Goal: Task Accomplishment & Management: Use online tool/utility

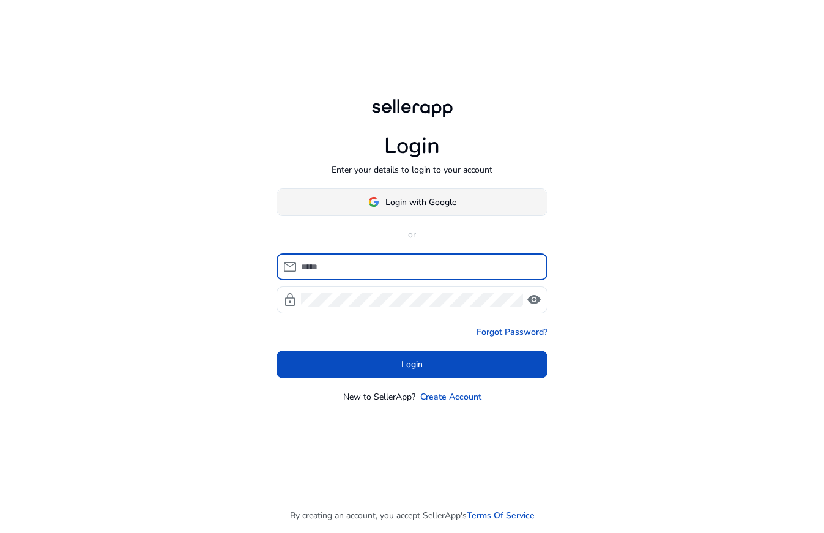
click at [418, 199] on span "Login with Google" at bounding box center [420, 202] width 71 height 13
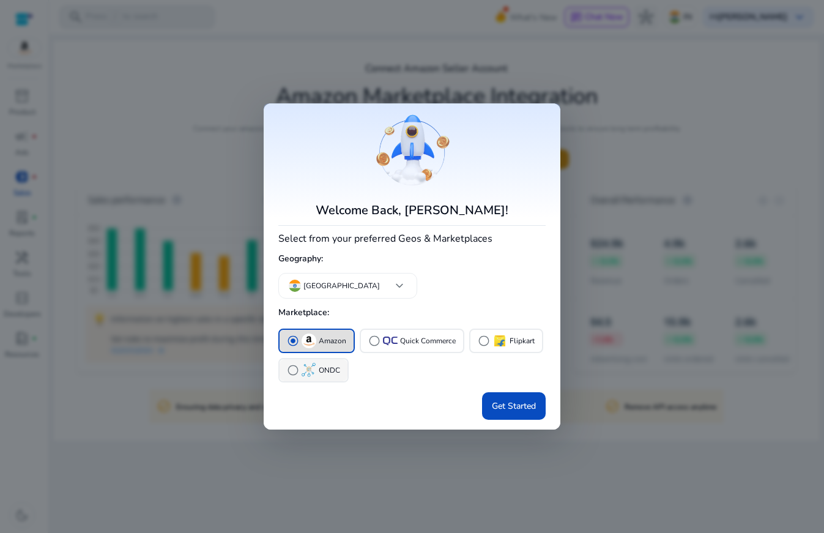
click at [292, 368] on span "radio_button_unchecked" at bounding box center [293, 370] width 12 height 12
click at [297, 342] on span "radio_button_unchecked" at bounding box center [293, 340] width 12 height 12
click at [508, 410] on span "Get Started" at bounding box center [514, 405] width 44 height 13
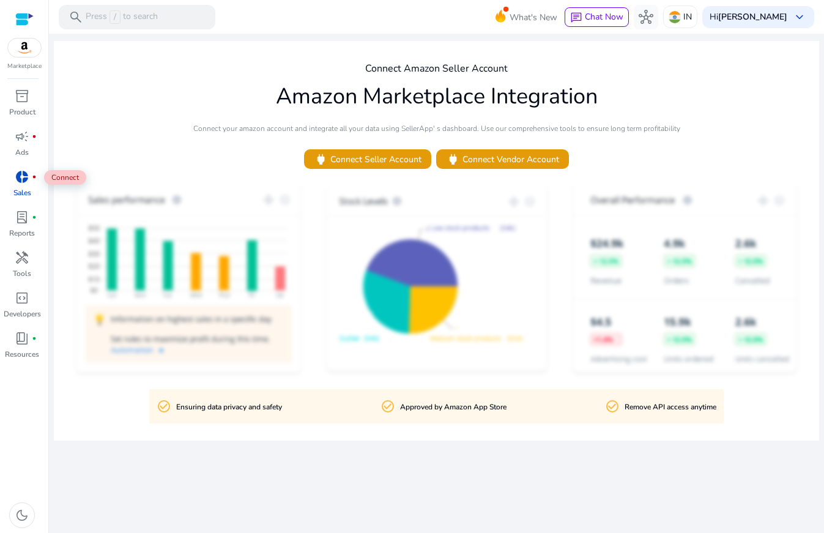
click at [26, 182] on span "donut_small" at bounding box center [22, 176] width 15 height 15
click at [21, 91] on span "inventory_2" at bounding box center [22, 96] width 15 height 15
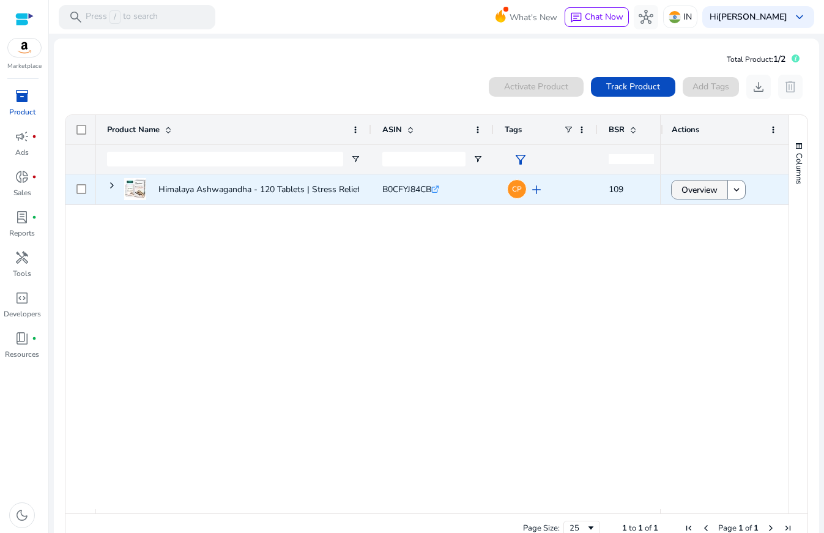
click at [713, 193] on span "Overview" at bounding box center [699, 189] width 36 height 25
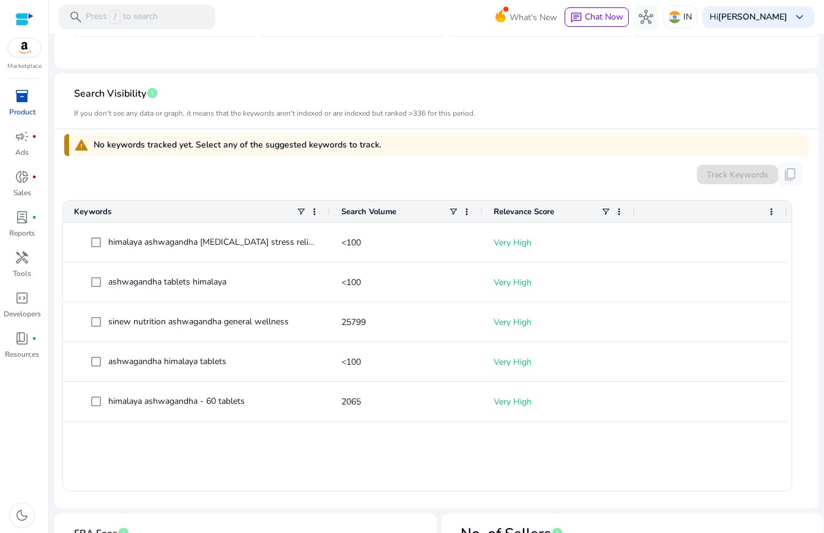
scroll to position [296, 0]
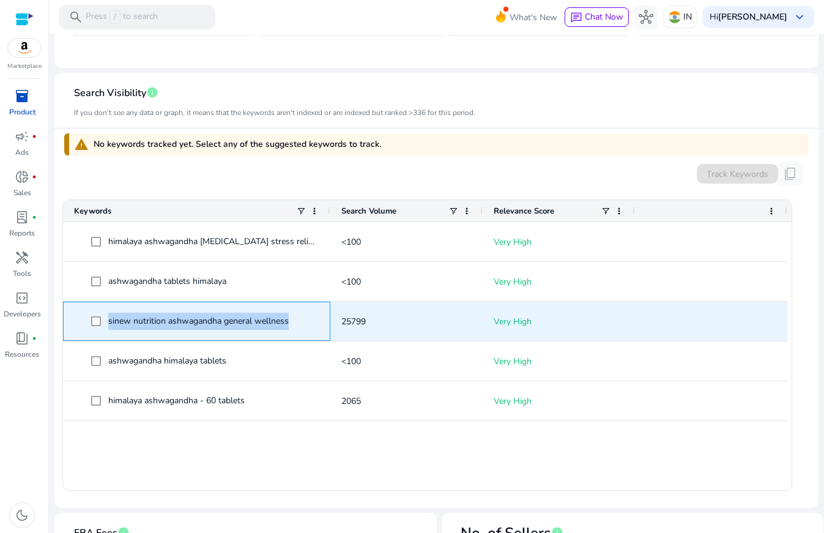
drag, startPoint x: 292, startPoint y: 322, endPoint x: 108, endPoint y: 322, distance: 184.0
click at [108, 322] on span "sinew nutrition ashwagandha general wellness" at bounding box center [205, 321] width 228 height 25
copy span "sinew nutrition ashwagandha general wellness"
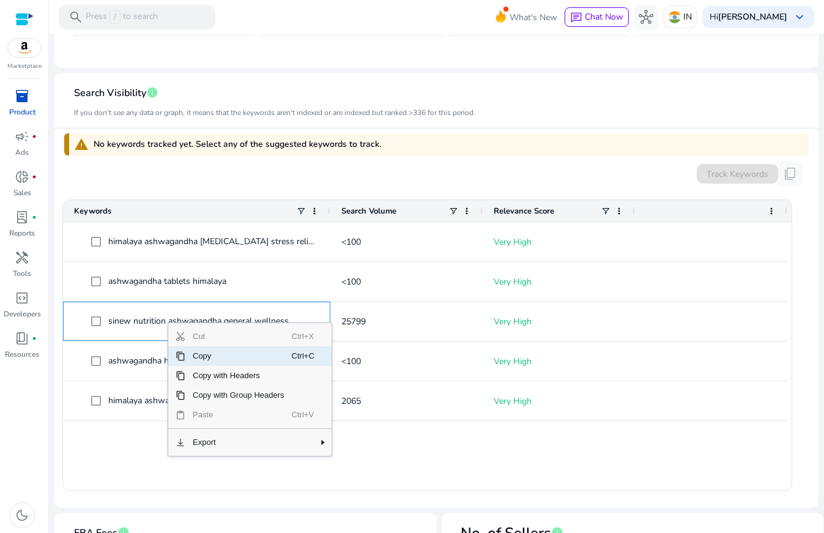
click at [201, 358] on span "Copy" at bounding box center [238, 356] width 106 height 20
